Goal: Information Seeking & Learning: Learn about a topic

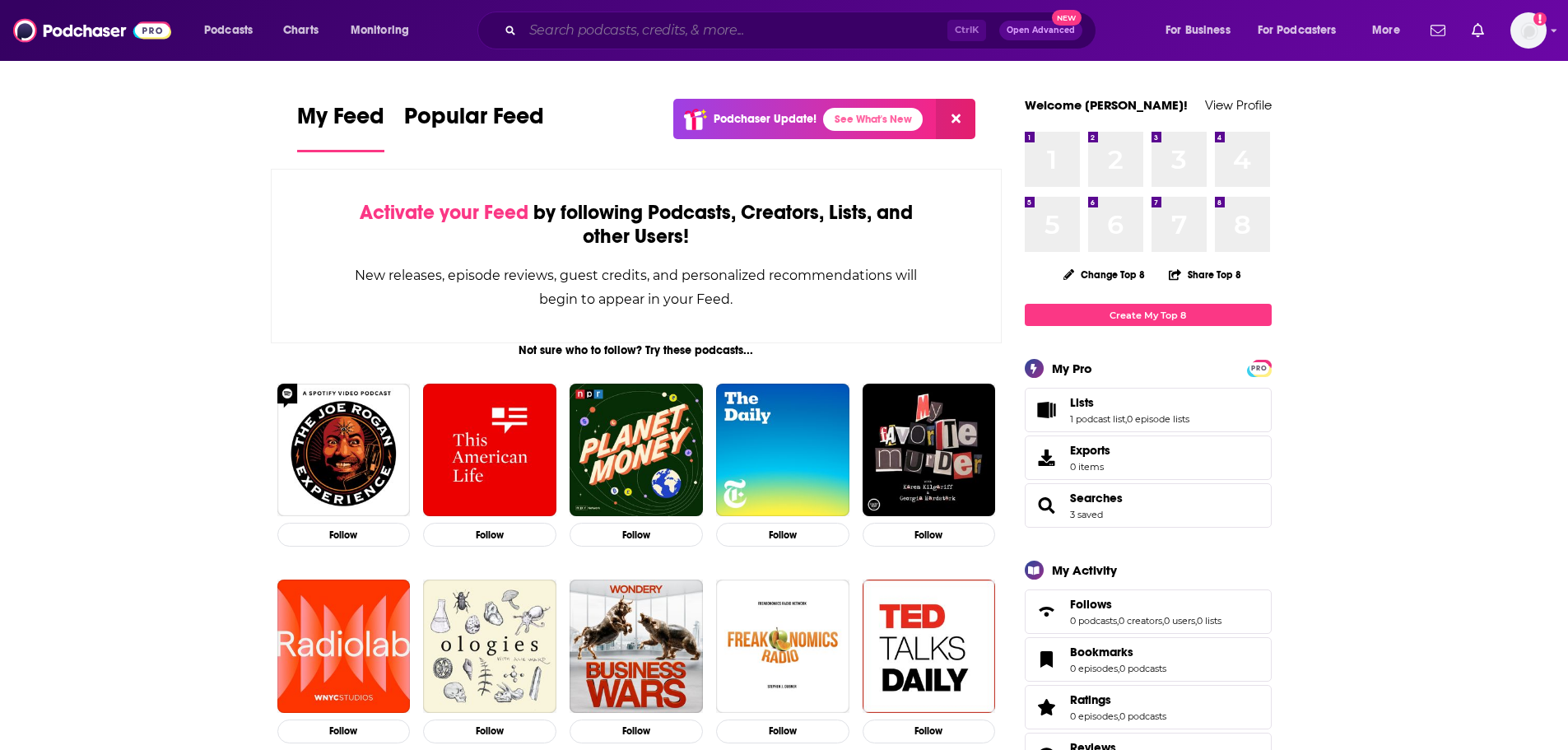
click at [586, 40] on input "Search podcasts, credits, & more..." at bounding box center [734, 30] width 425 height 26
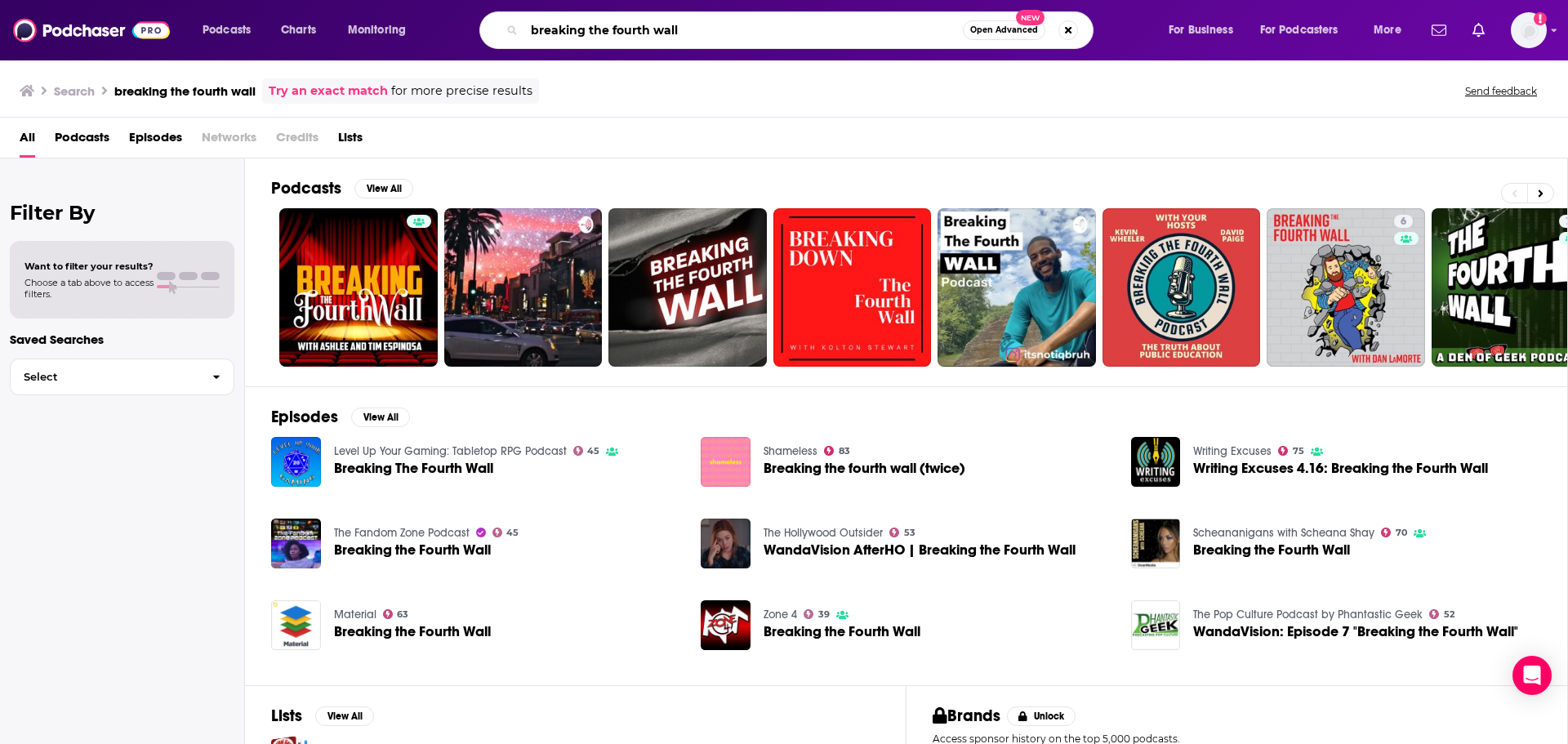
drag, startPoint x: 650, startPoint y: 22, endPoint x: 507, endPoint y: 19, distance: 143.0
click at [507, 19] on div "breaking the fourth wall Open Advanced New" at bounding box center [786, 31] width 614 height 37
type input "here's the thing"
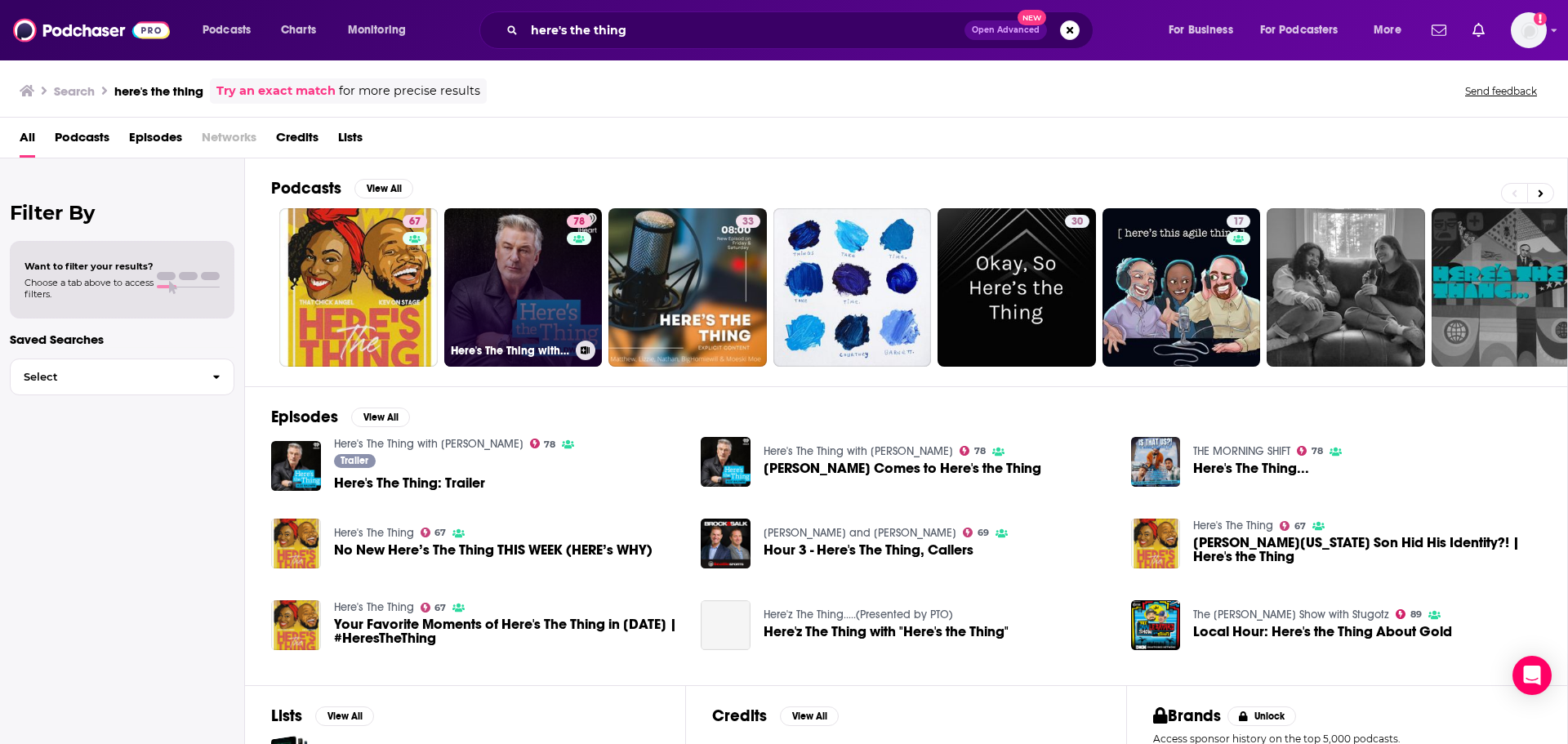
click at [548, 298] on link "78 Here's The Thing with [PERSON_NAME]" at bounding box center [523, 287] width 159 height 159
